Goal: Task Accomplishment & Management: Complete application form

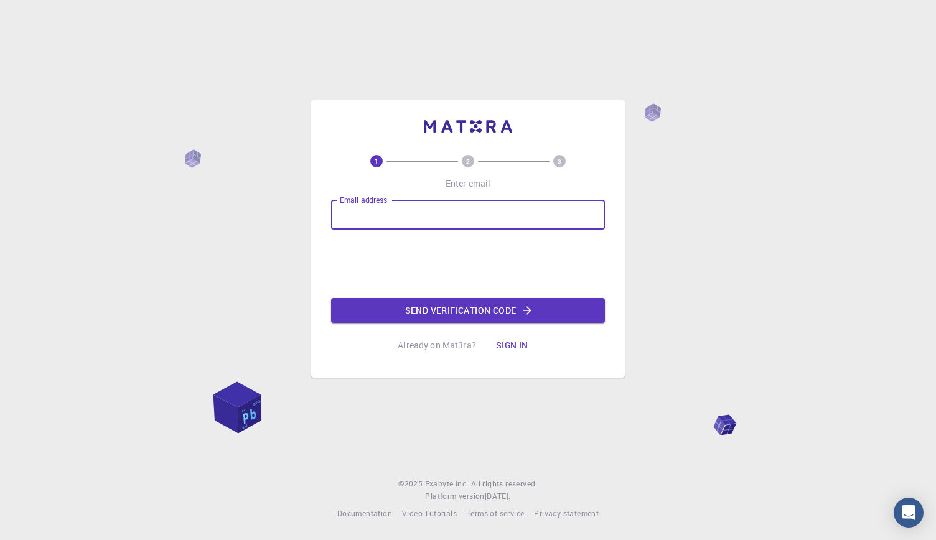
click at [508, 221] on input "Email address" at bounding box center [468, 215] width 274 height 30
type input "drmamunkhansujon@gmail.com"
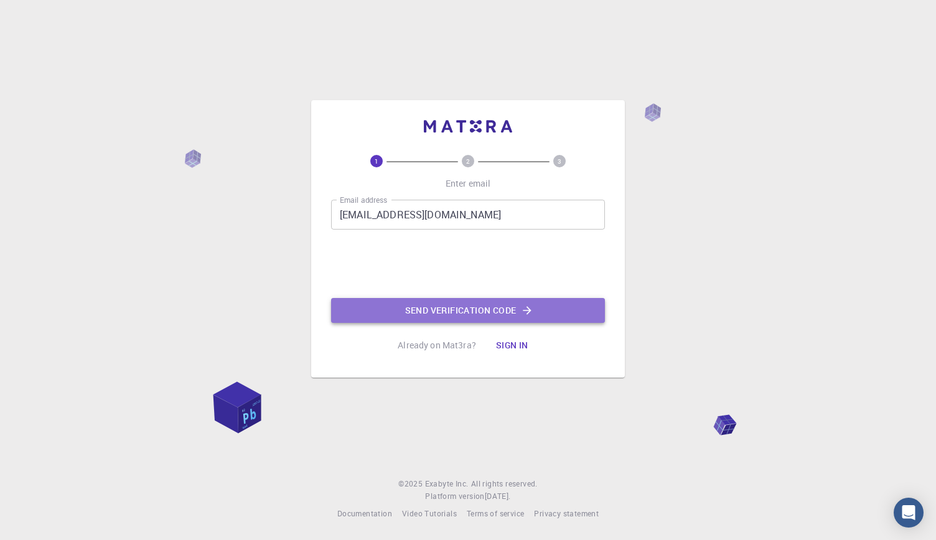
click at [458, 311] on button "Send verification code" at bounding box center [468, 310] width 274 height 25
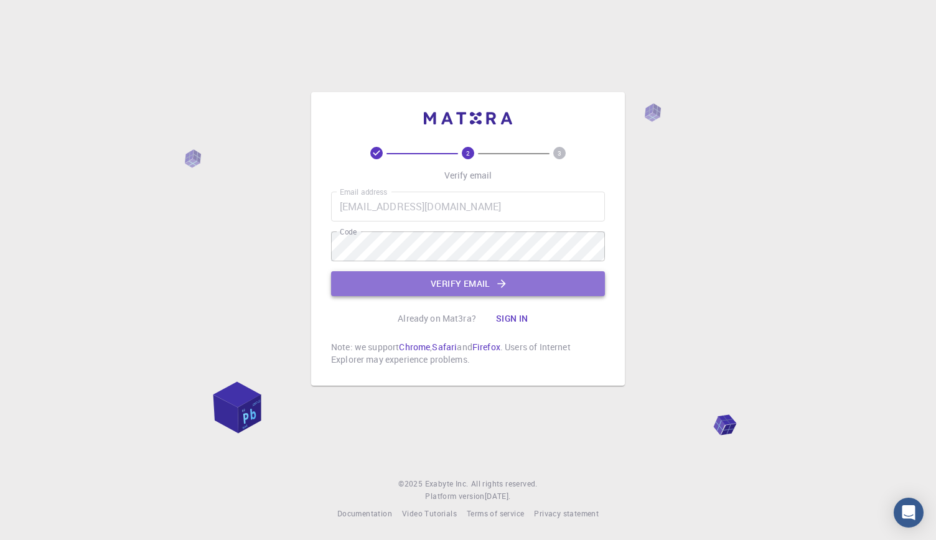
click at [465, 281] on button "Verify email" at bounding box center [468, 283] width 274 height 25
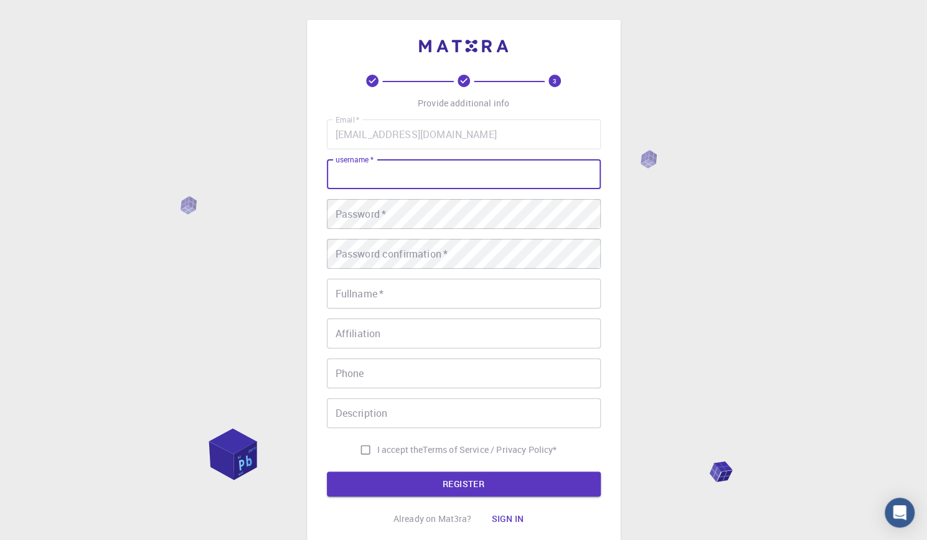
click at [415, 176] on input "username   *" at bounding box center [464, 174] width 274 height 30
type input "mamunkhan"
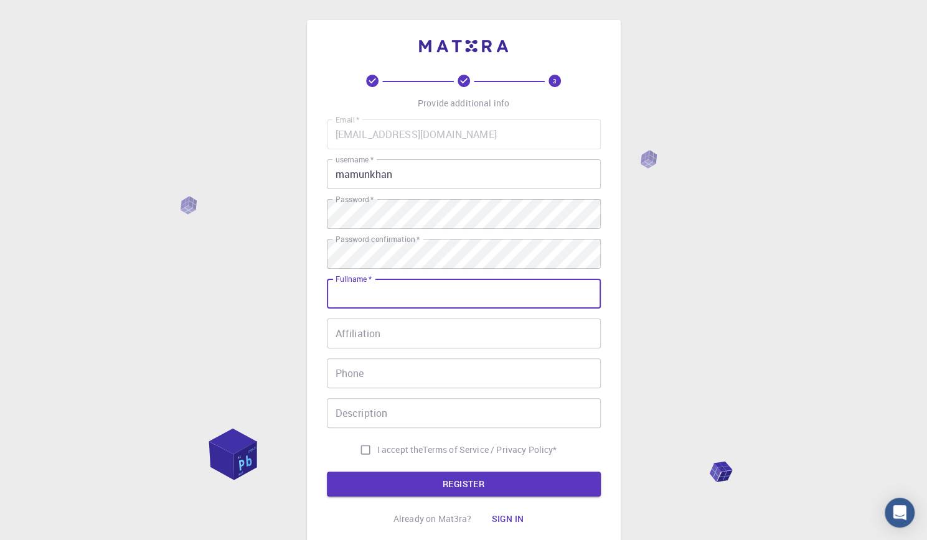
click at [397, 288] on input "Fullname   *" at bounding box center [464, 294] width 274 height 30
type input "[PERSON_NAME] [PERSON_NAME]"
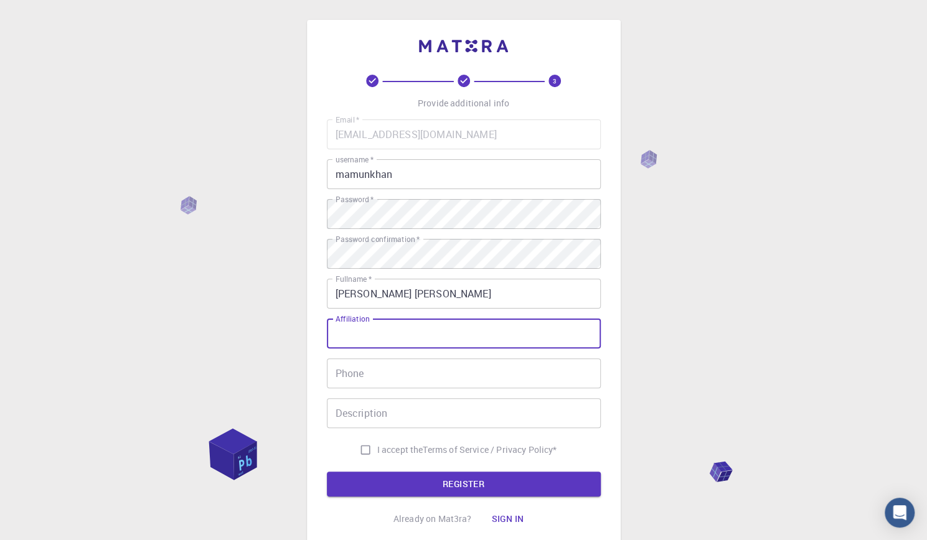
click at [383, 335] on input "Affiliation" at bounding box center [464, 334] width 274 height 30
type input "Senior Lecturer, Department of Oral and Craniofacial Sciences, Faculty of Denti…"
click at [363, 378] on input "Phone" at bounding box center [464, 374] width 274 height 30
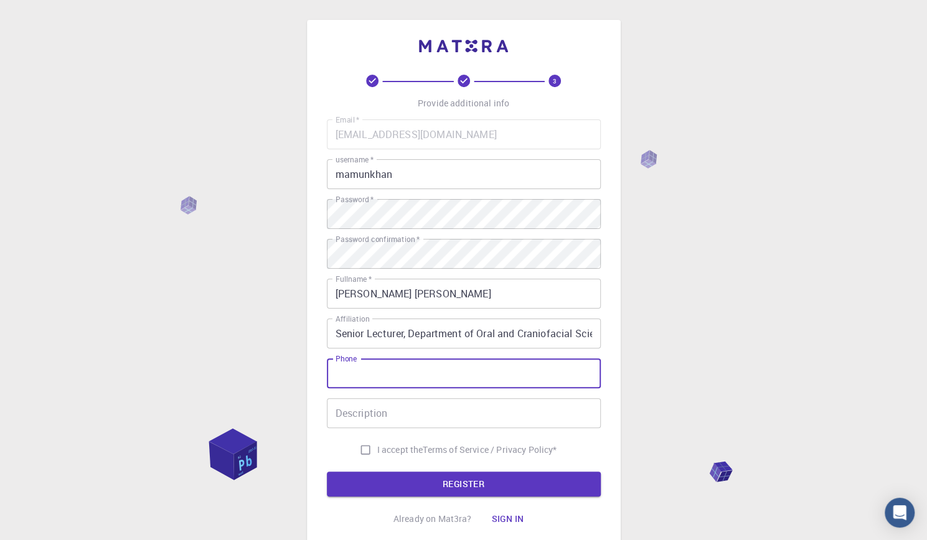
type input "01156867681"
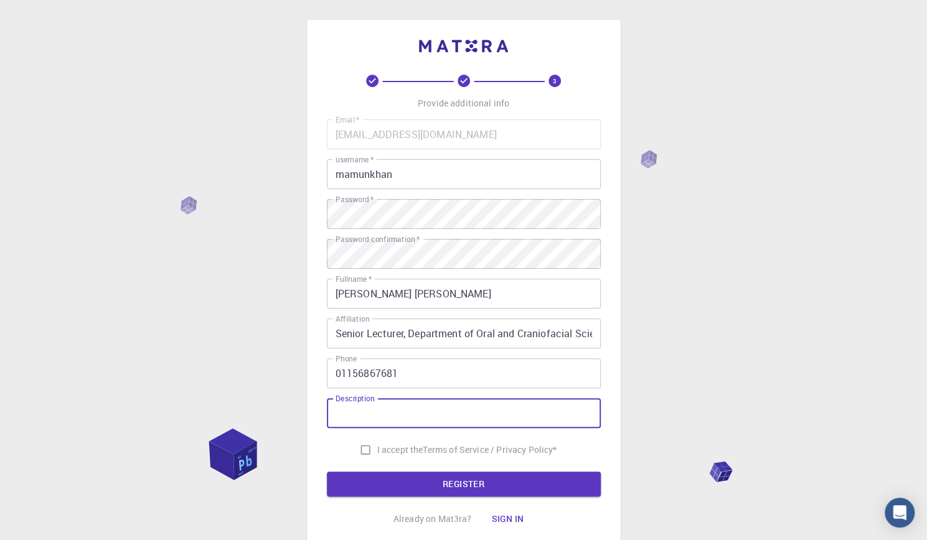
click at [406, 410] on input "Description" at bounding box center [464, 413] width 274 height 30
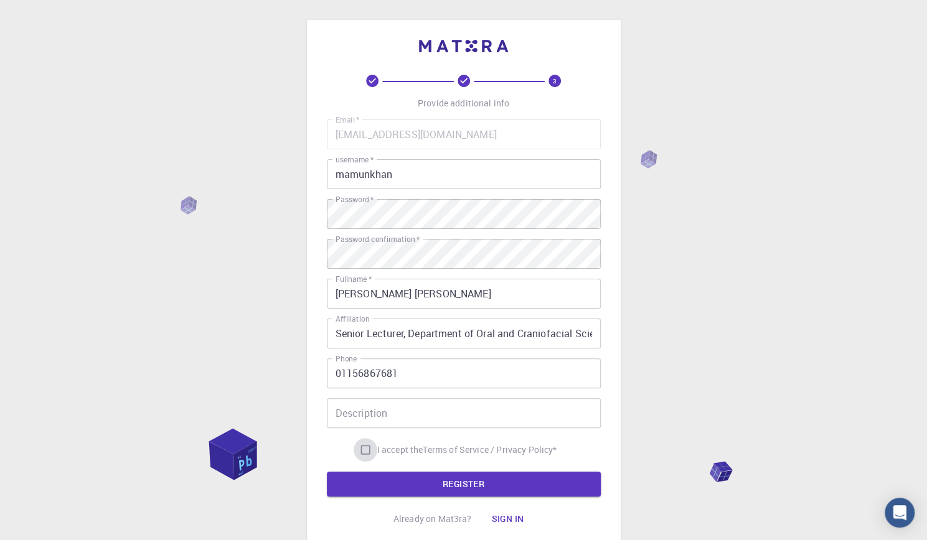
click at [366, 454] on input "I accept the Terms of Service / Privacy Policy *" at bounding box center [366, 450] width 24 height 24
checkbox input "true"
click at [397, 414] on input "Description" at bounding box center [464, 413] width 274 height 30
type input "Researcher"
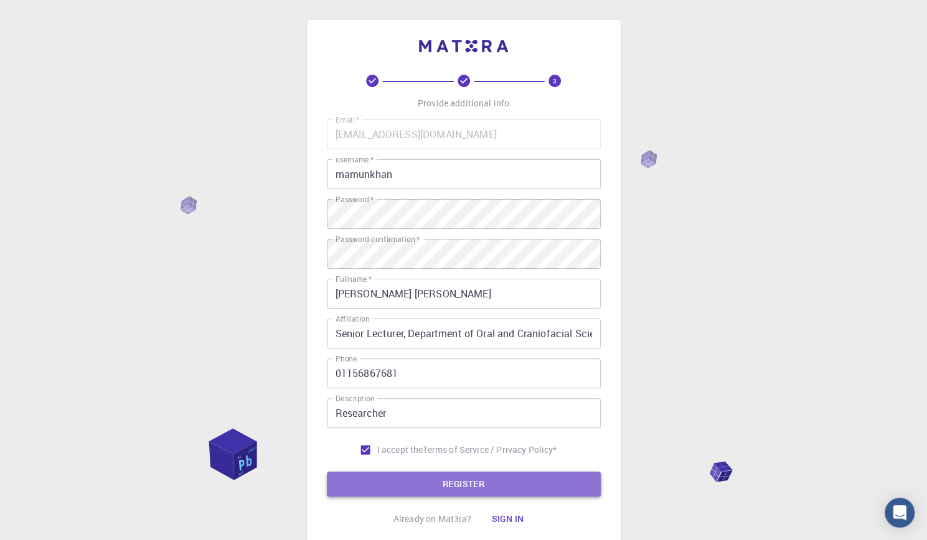
click at [464, 484] on button "REGISTER" at bounding box center [464, 484] width 274 height 25
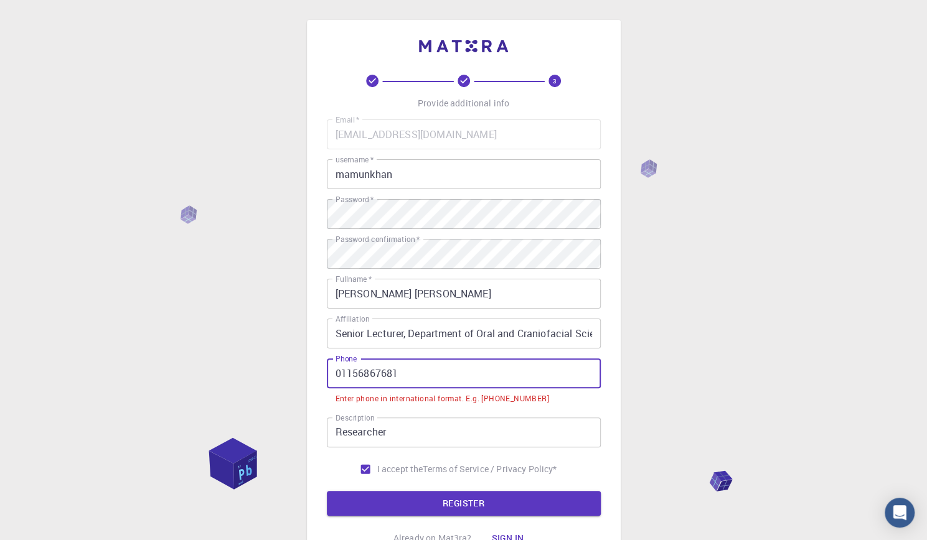
click at [332, 376] on input "01156867681" at bounding box center [464, 374] width 274 height 30
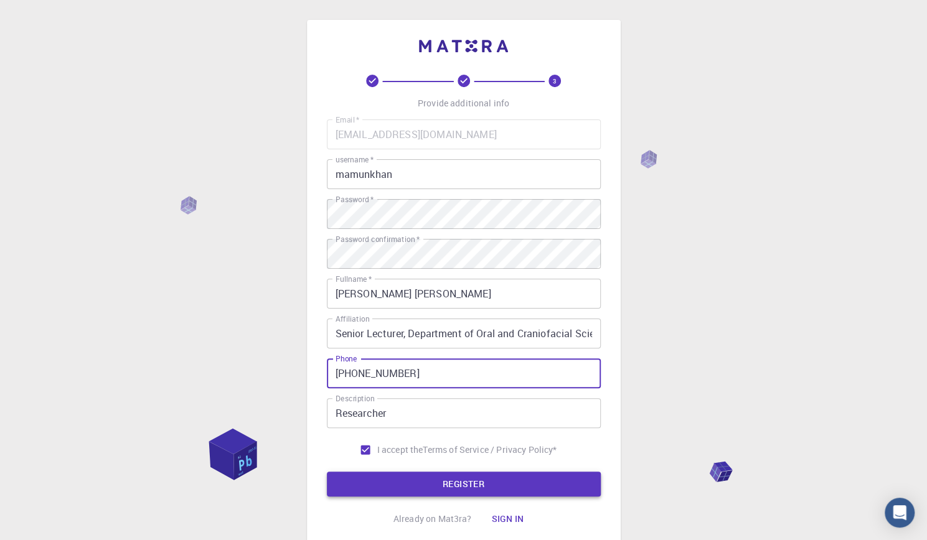
type input "+601156867681"
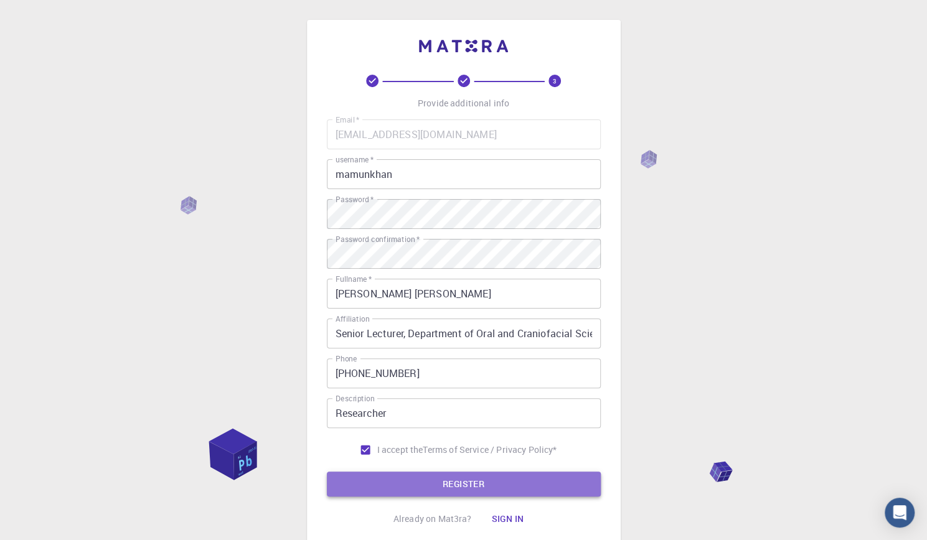
click at [499, 489] on button "REGISTER" at bounding box center [464, 484] width 274 height 25
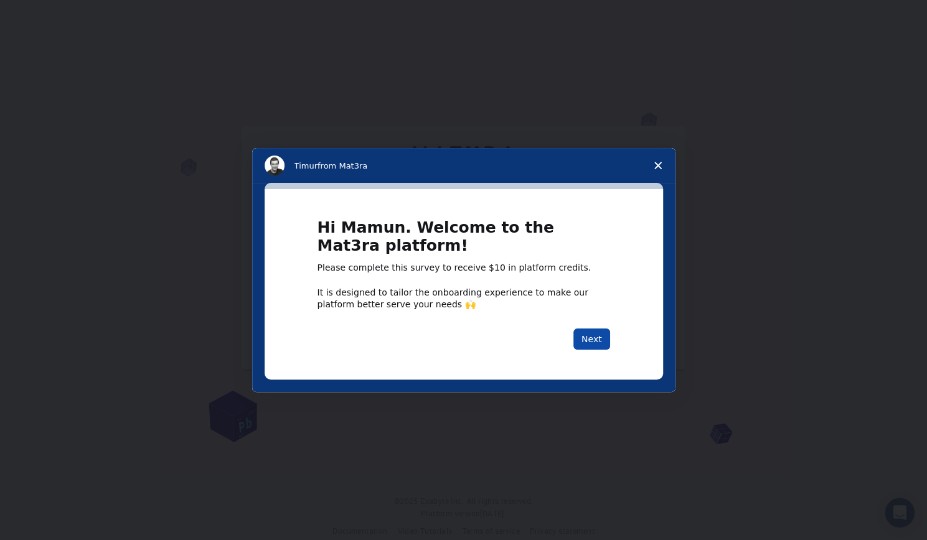
click at [588, 333] on button "Next" at bounding box center [591, 339] width 37 height 21
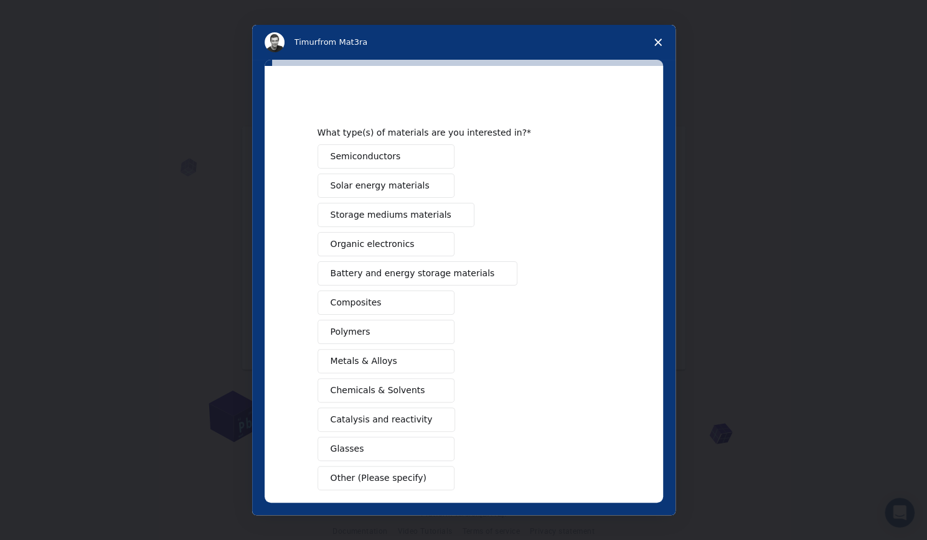
click at [375, 307] on button "Composites" at bounding box center [385, 303] width 137 height 24
click at [371, 327] on button "Polymers" at bounding box center [385, 332] width 137 height 24
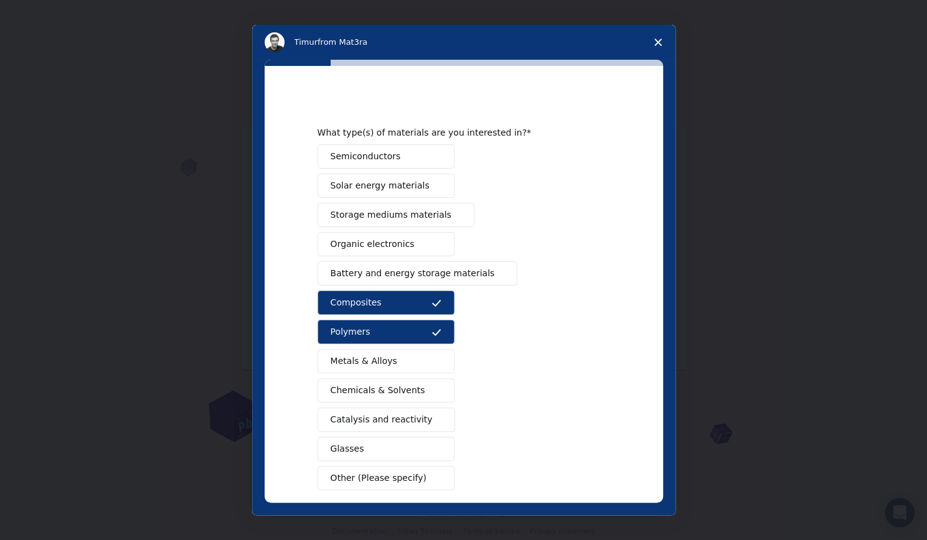
click at [385, 452] on button "Glasses" at bounding box center [385, 449] width 137 height 24
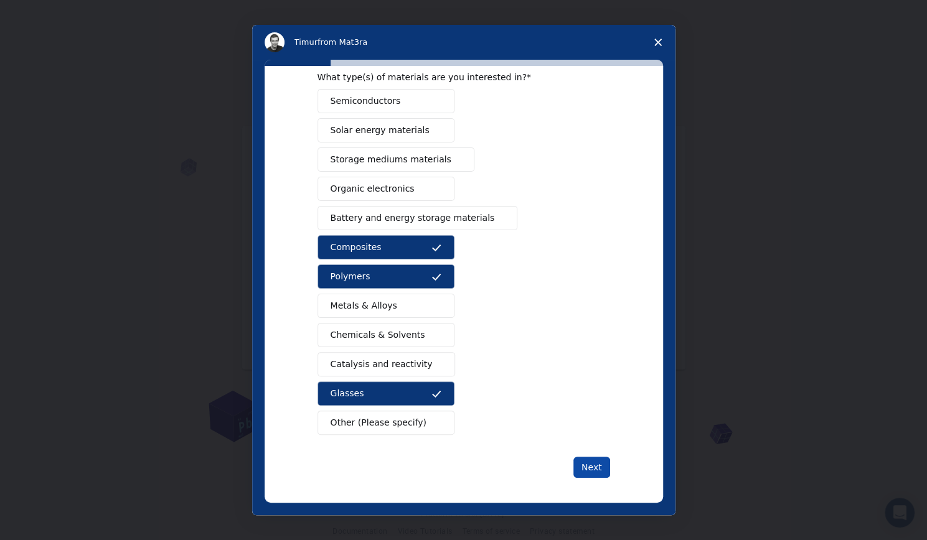
click at [580, 457] on button "Next" at bounding box center [591, 467] width 37 height 21
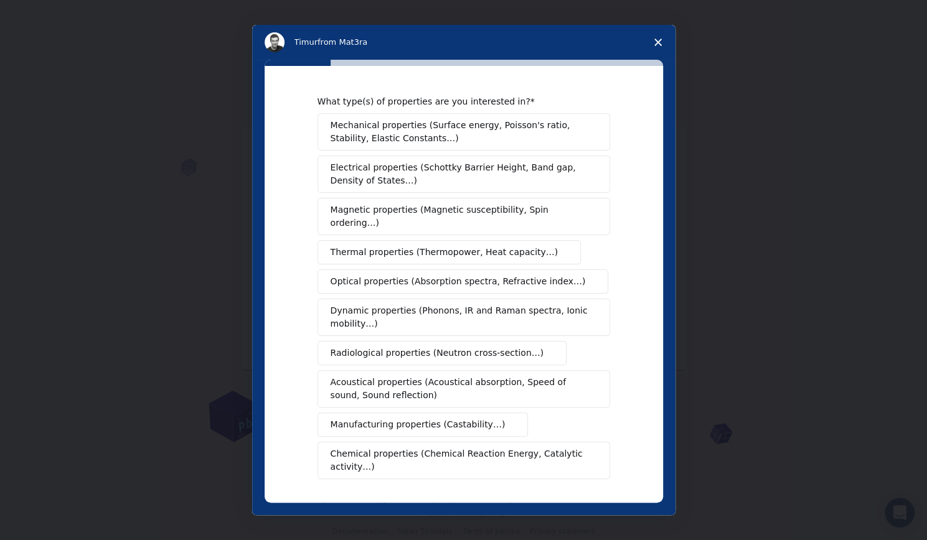
click at [399, 345] on button "Radiological properties (Neutron cross-section…)" at bounding box center [442, 353] width 250 height 24
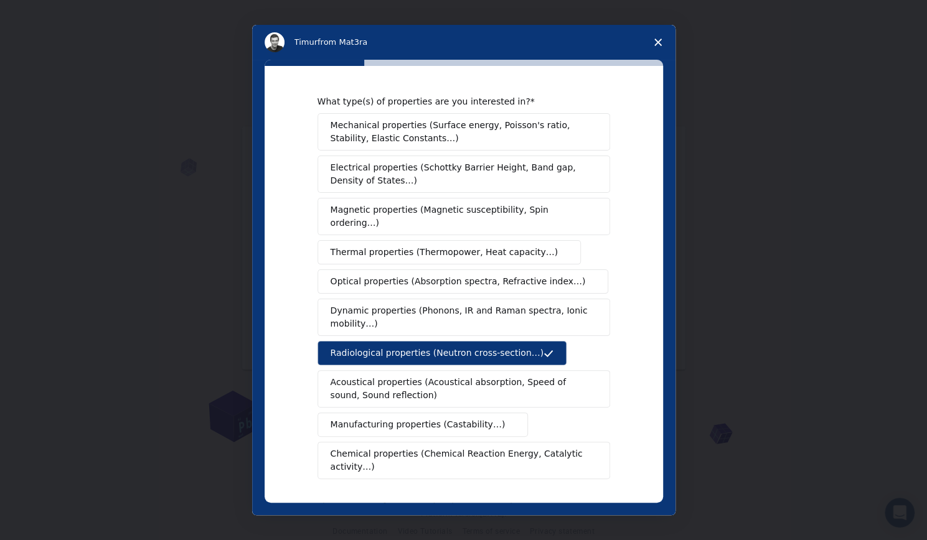
click at [401, 448] on span "Chemical properties (Chemical Reaction Energy, Catalytic activity…)" at bounding box center [460, 461] width 258 height 26
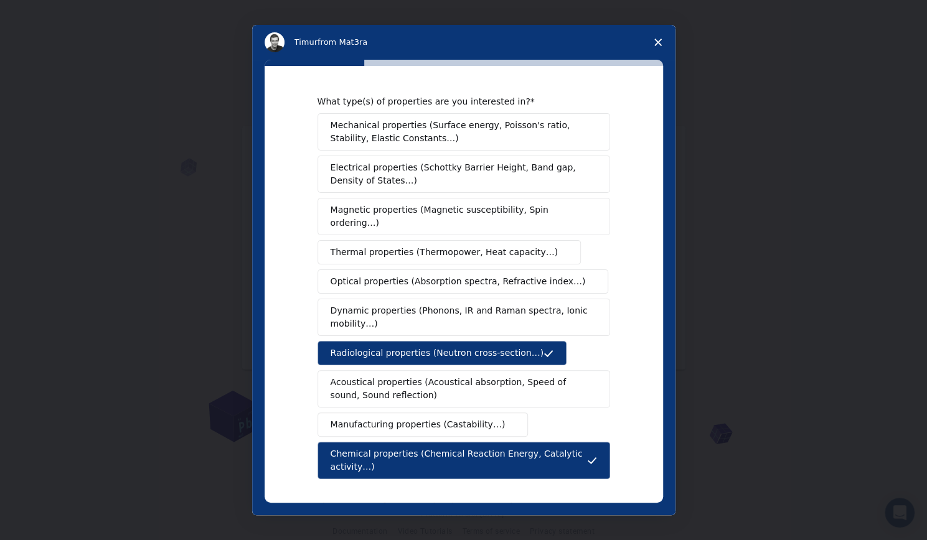
click at [411, 146] on button "Mechanical properties (Surface energy, Poisson's ratio, Stability, Elastic Cons…" at bounding box center [463, 131] width 293 height 37
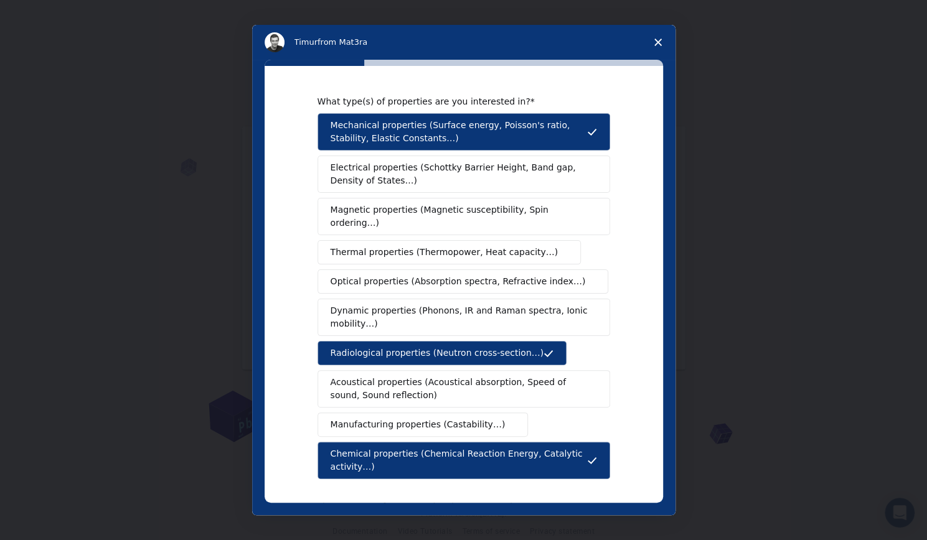
click at [383, 275] on span "Optical properties (Absorption spectra, Refractive index…)" at bounding box center [458, 281] width 255 height 13
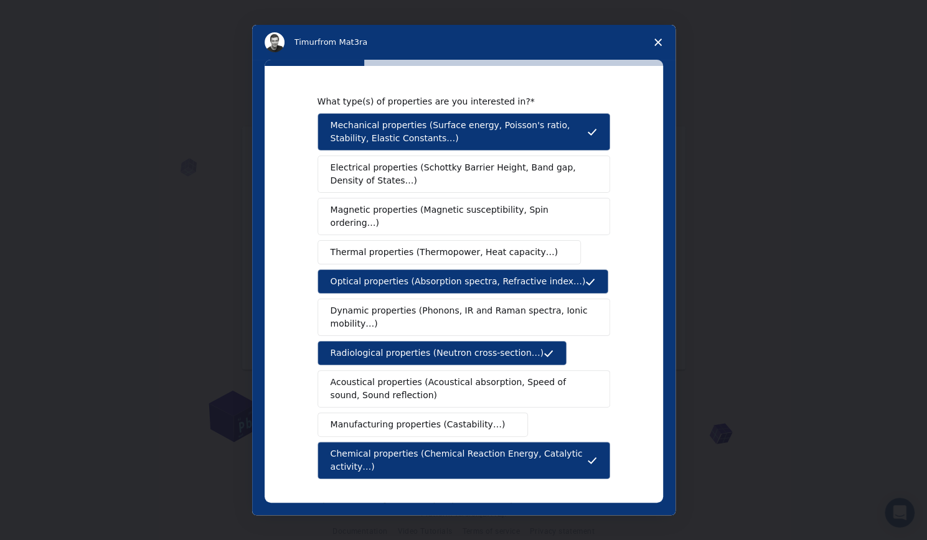
scroll to position [121, 0]
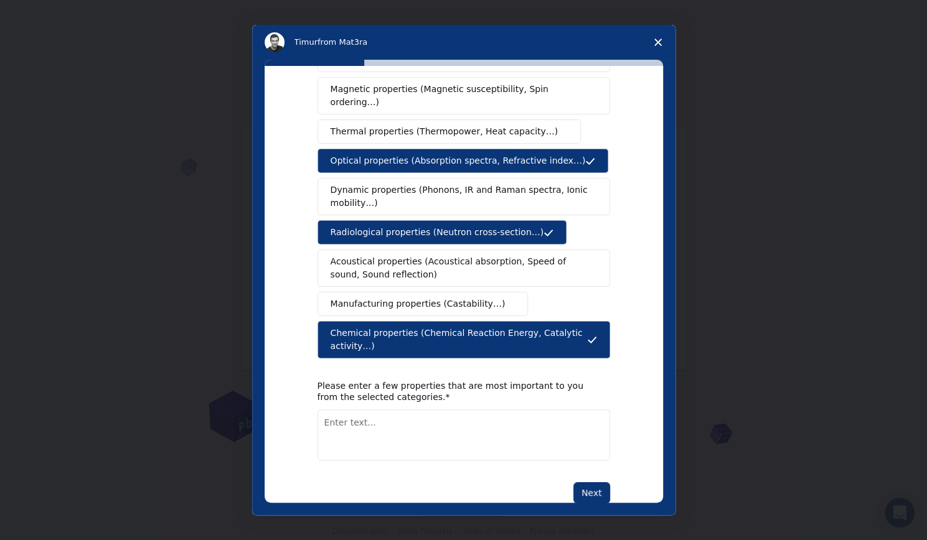
click at [410, 410] on textarea "Enter text..." at bounding box center [463, 435] width 293 height 51
drag, startPoint x: 452, startPoint y: 396, endPoint x: 441, endPoint y: 405, distance: 13.7
click at [441, 410] on textarea "Bioactivity, biocompatibility, absorbility" at bounding box center [463, 435] width 293 height 51
click at [454, 410] on textarea "Bioactivity, biocompatibility, absorbility" at bounding box center [463, 435] width 293 height 51
click at [516, 410] on textarea "Bioactivity, biocompatibility, absorbtiility" at bounding box center [463, 435] width 293 height 51
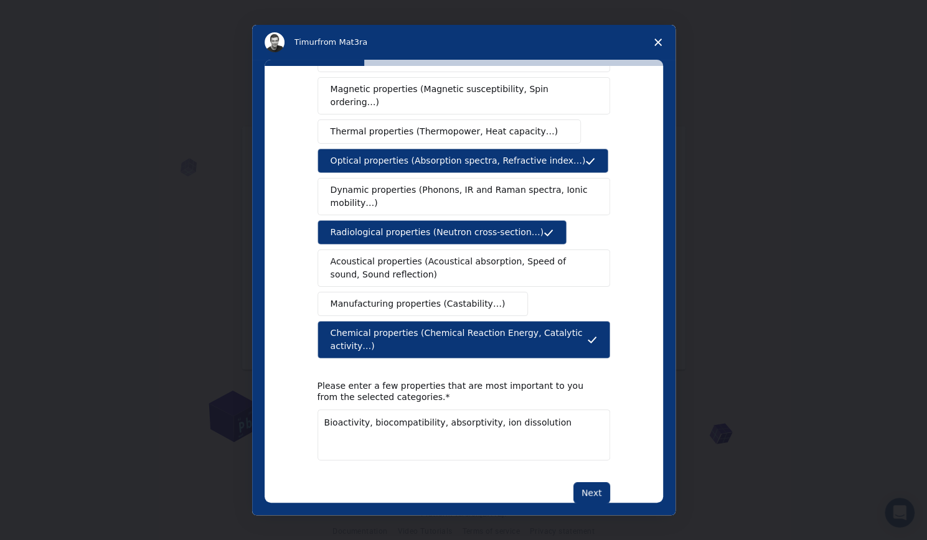
click at [558, 410] on textarea "Bioactivity, biocompatibility, absorptivity, ion dissolution" at bounding box center [463, 435] width 293 height 51
type textarea "Bioactivity, biocompatibility, absorptivity, ion dissolution"
click at [590, 482] on button "Next" at bounding box center [591, 492] width 37 height 21
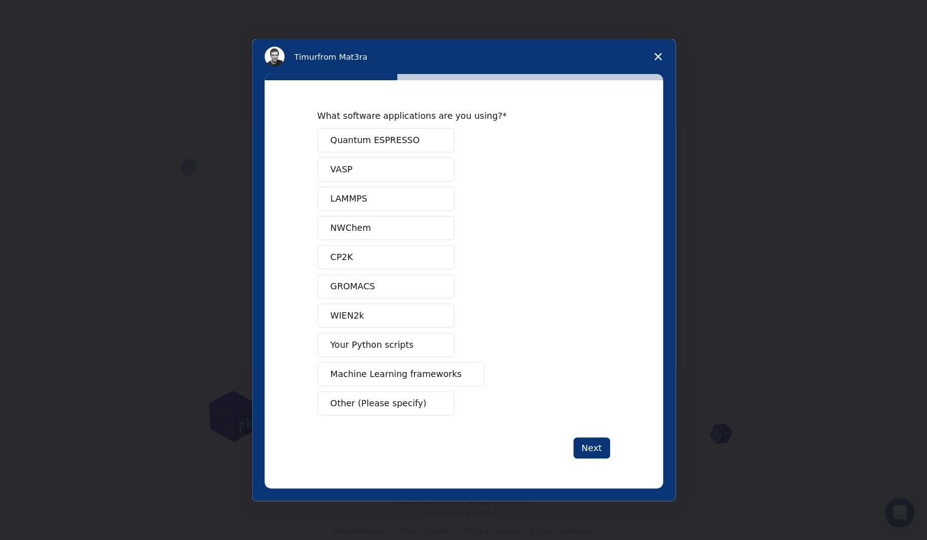
click at [429, 144] on button "Quantum ESPRESSO" at bounding box center [385, 140] width 137 height 24
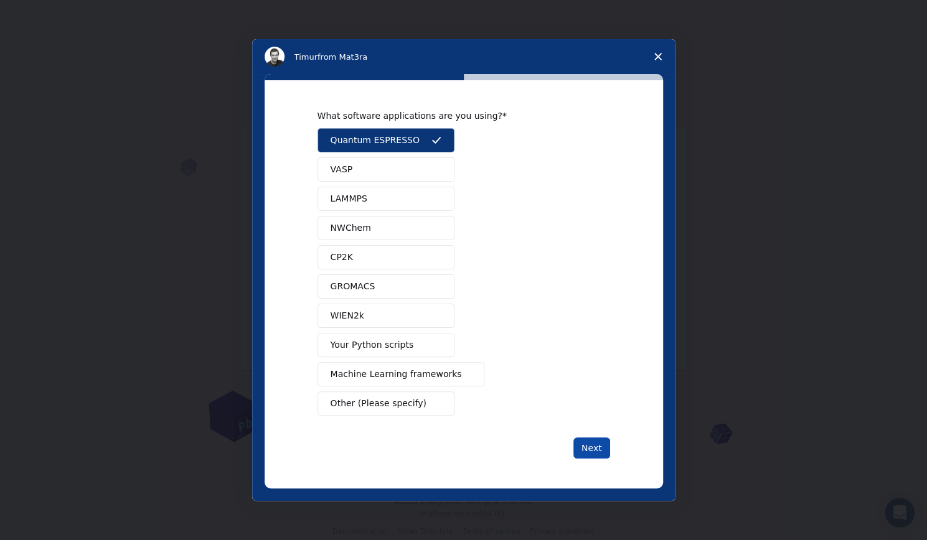
click at [586, 450] on button "Next" at bounding box center [591, 448] width 37 height 21
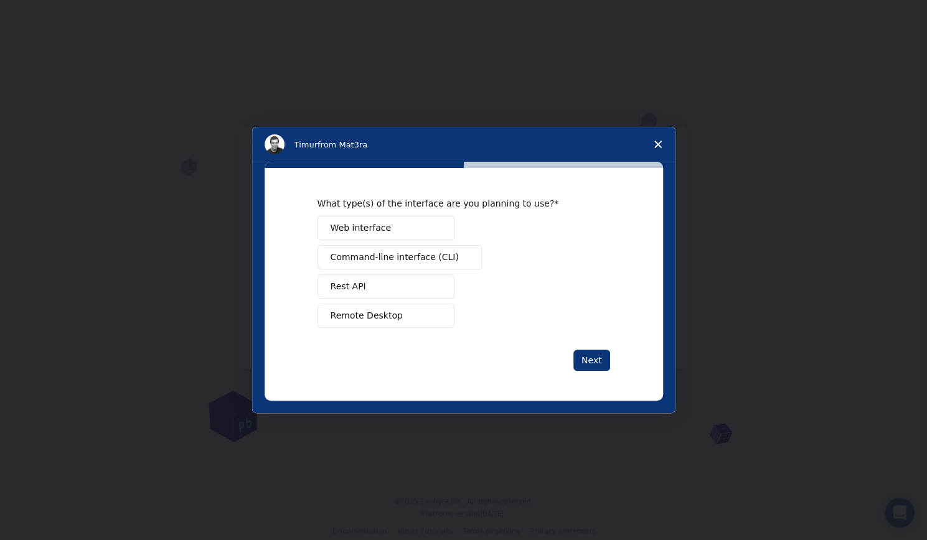
click at [415, 227] on button "Web interface" at bounding box center [385, 228] width 137 height 24
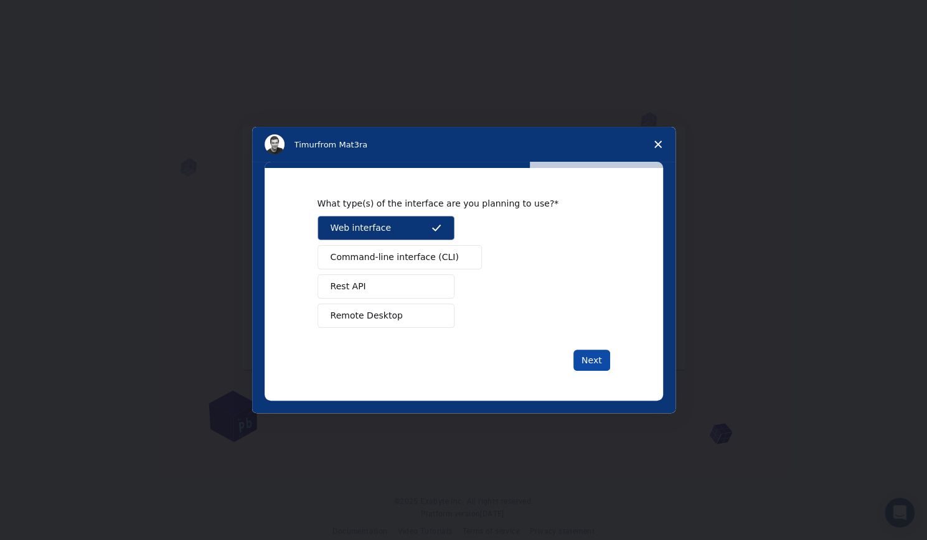
click at [597, 359] on button "Next" at bounding box center [591, 360] width 37 height 21
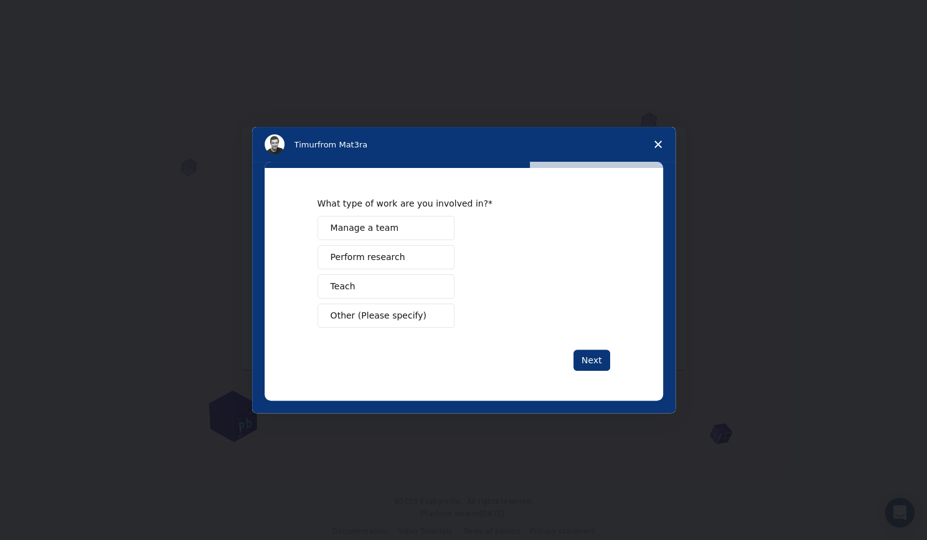
click at [402, 256] on button "Perform research" at bounding box center [385, 257] width 137 height 24
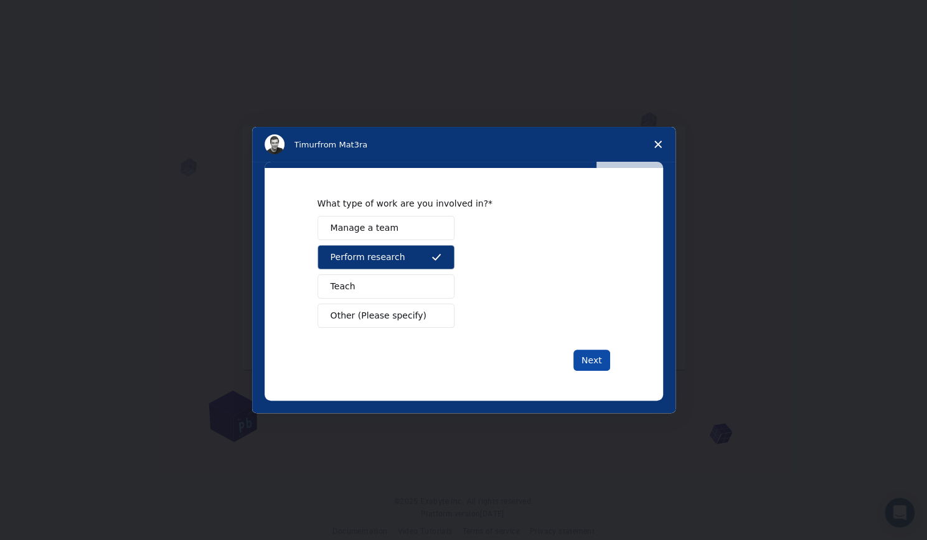
click at [601, 364] on button "Next" at bounding box center [591, 360] width 37 height 21
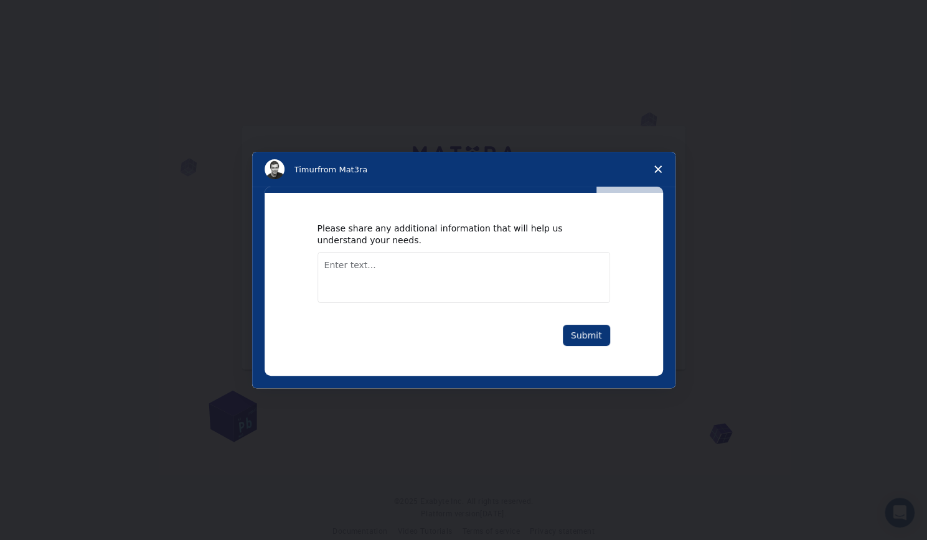
click at [512, 266] on textarea "Enter text..." at bounding box center [463, 277] width 293 height 51
type textarea "optimization of composite"
click at [592, 333] on button "Submit" at bounding box center [586, 335] width 47 height 21
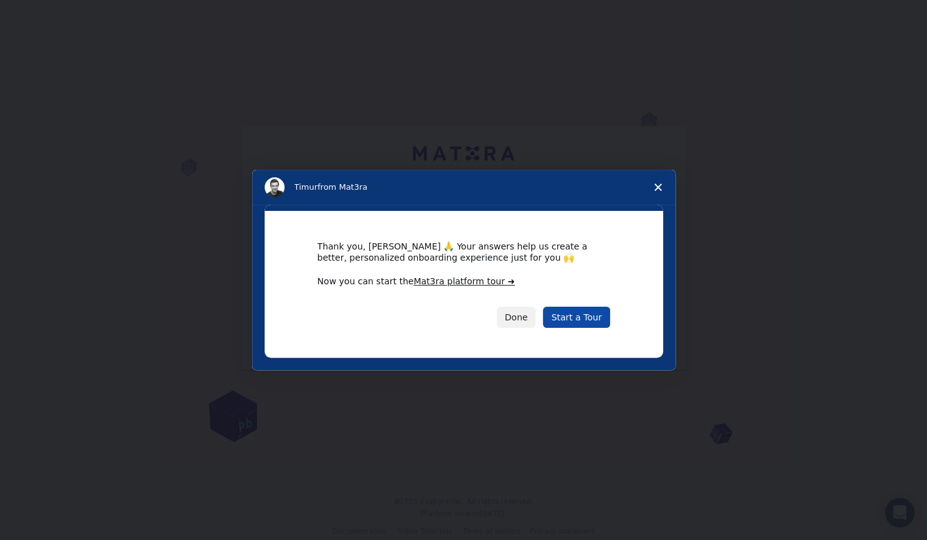
click at [588, 322] on link "Start a Tour" at bounding box center [576, 317] width 67 height 21
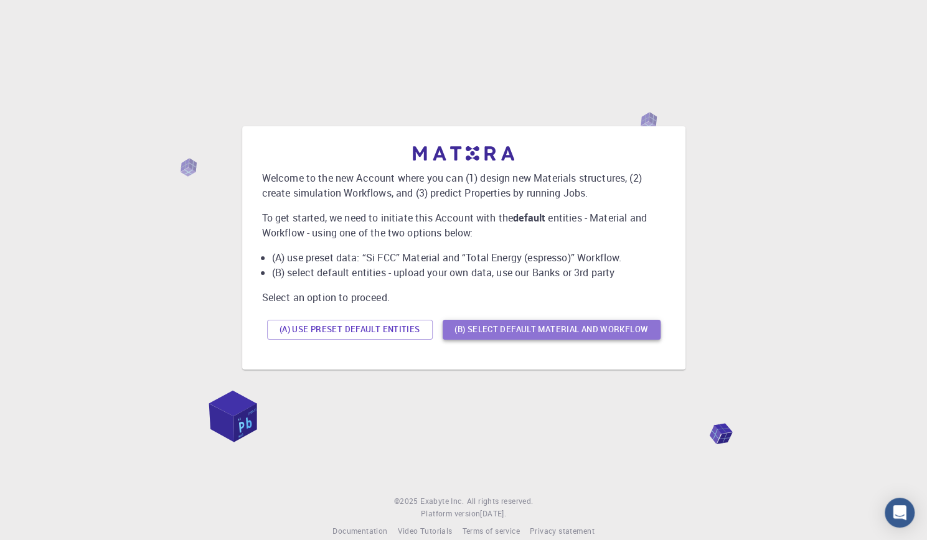
click at [546, 330] on button "(B) Select default material and workflow" at bounding box center [552, 330] width 218 height 20
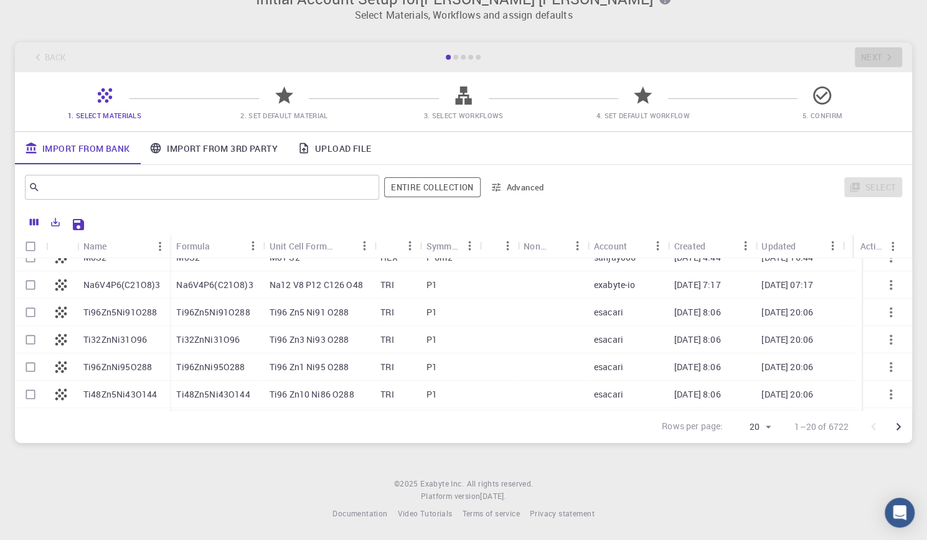
scroll to position [146, 0]
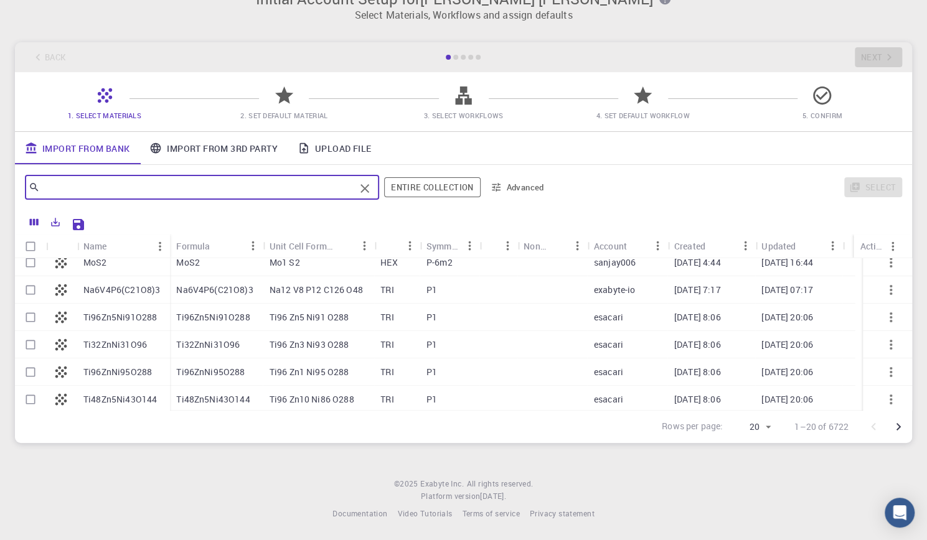
click at [116, 192] on input "text" at bounding box center [197, 187] width 315 height 17
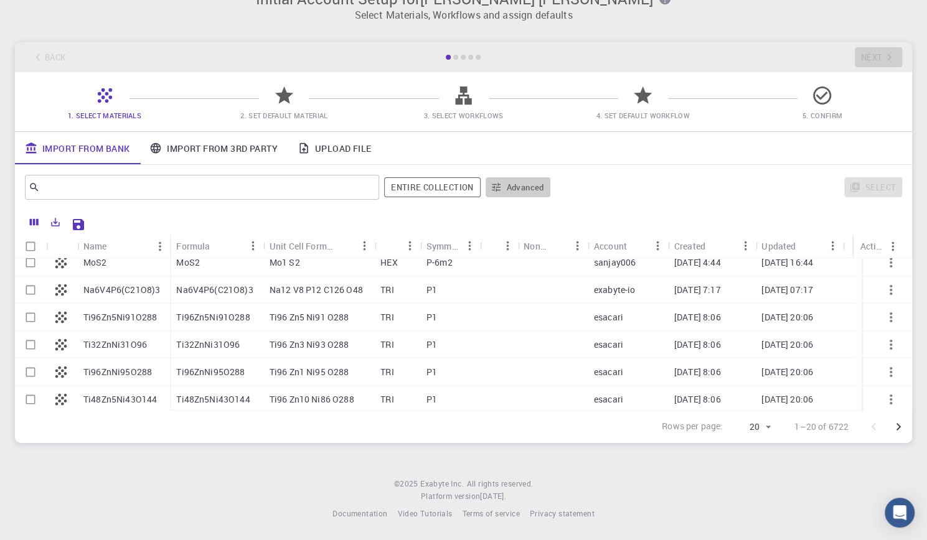
click at [503, 181] on button "Advanced" at bounding box center [517, 187] width 65 height 20
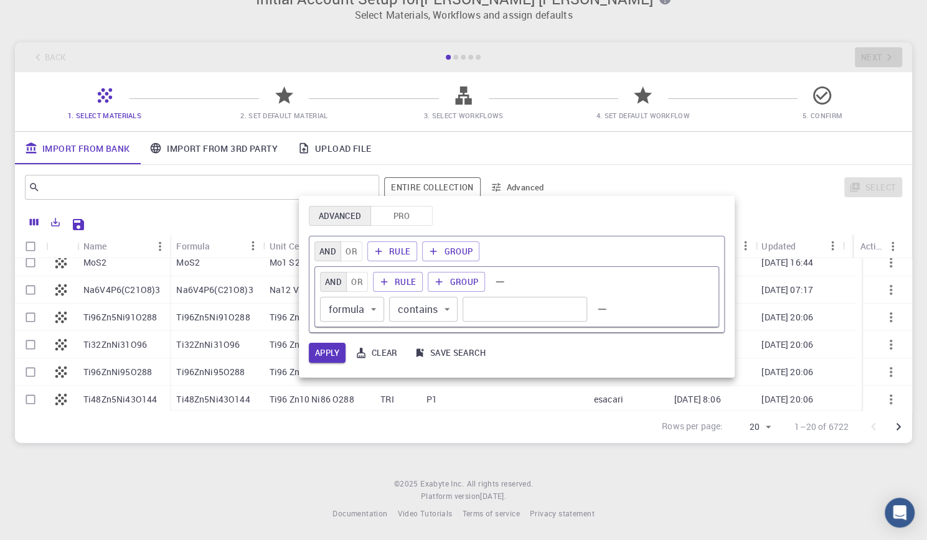
click at [503, 181] on div at bounding box center [463, 270] width 927 height 540
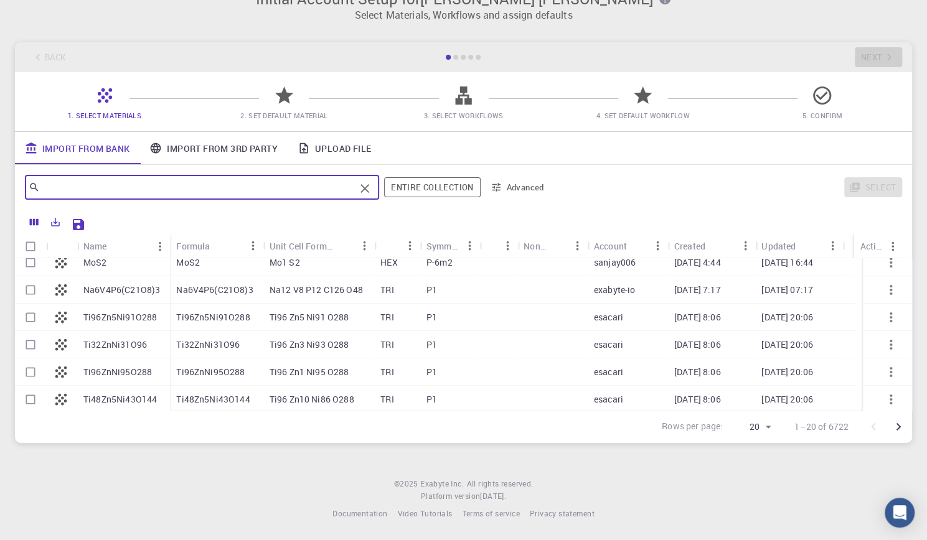
click at [222, 182] on input "text" at bounding box center [197, 187] width 315 height 17
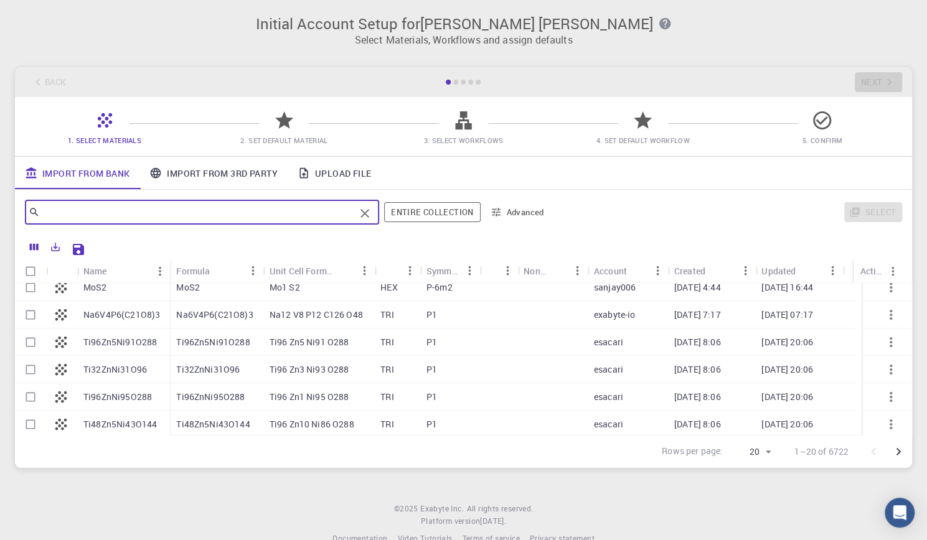
click at [456, 82] on div at bounding box center [455, 82] width 5 height 5
click at [107, 212] on input "text" at bounding box center [197, 212] width 315 height 17
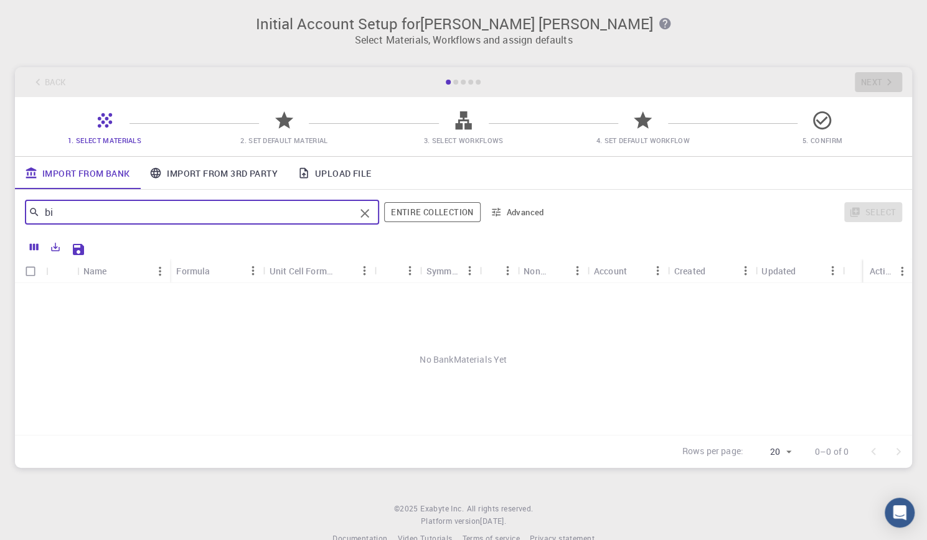
type input "b"
type input "n"
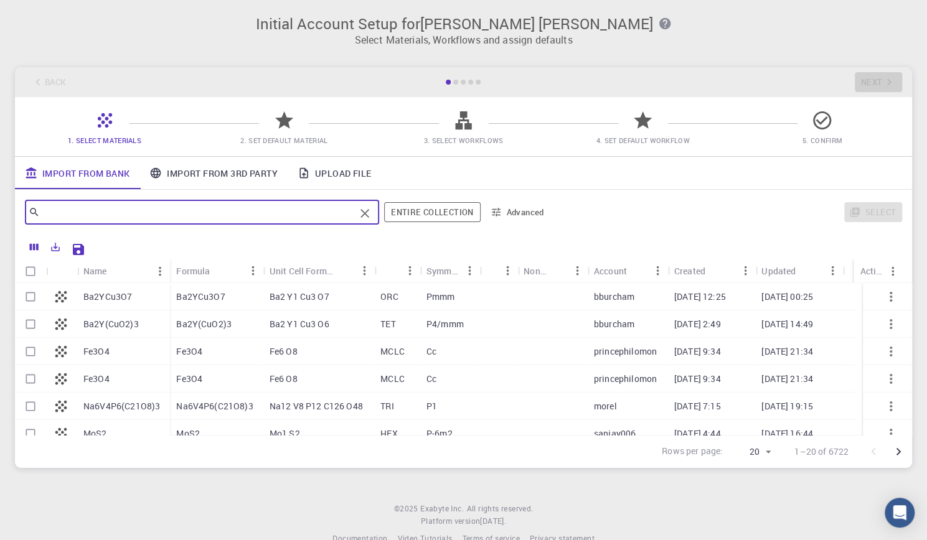
scroll to position [26, 0]
